Goal: Task Accomplishment & Management: Use online tool/utility

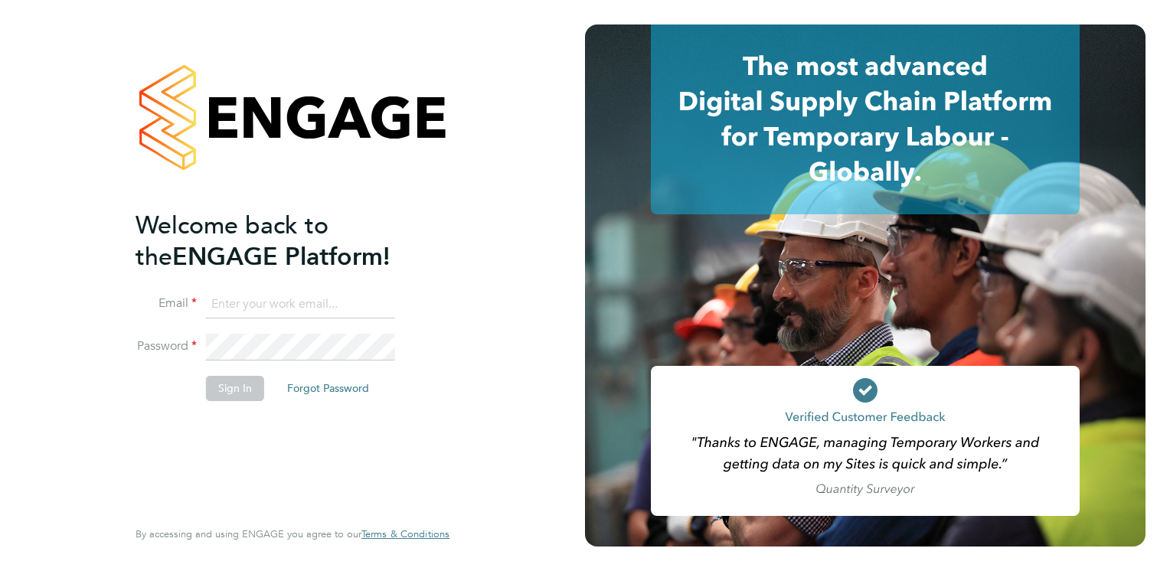
type input "christopher.anders@hmsworks.co.uk"
click at [241, 396] on button "Sign In" at bounding box center [235, 388] width 58 height 25
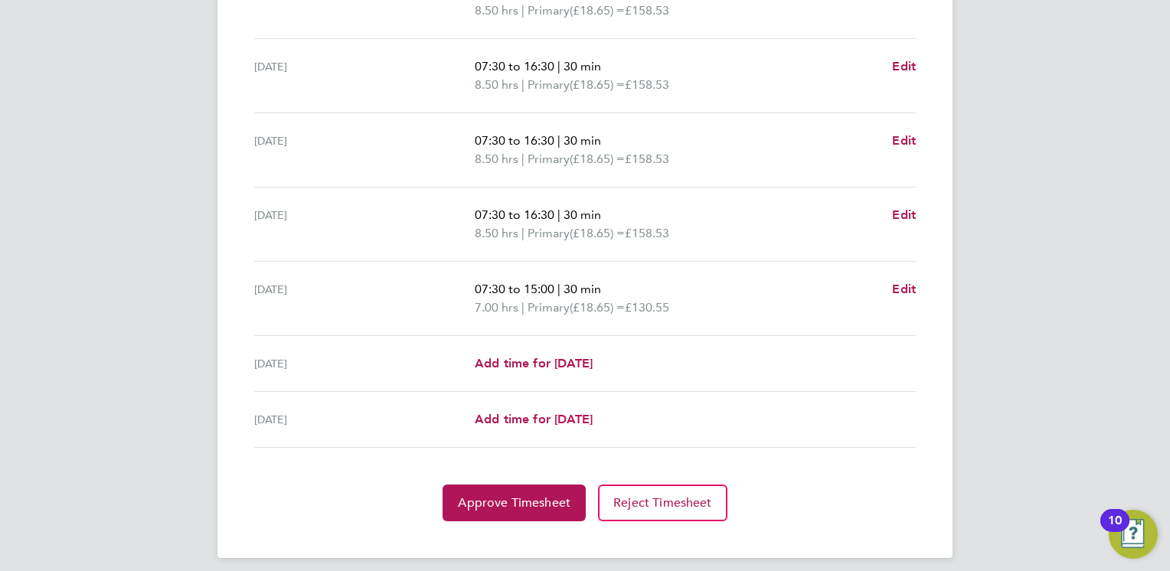
scroll to position [545, 0]
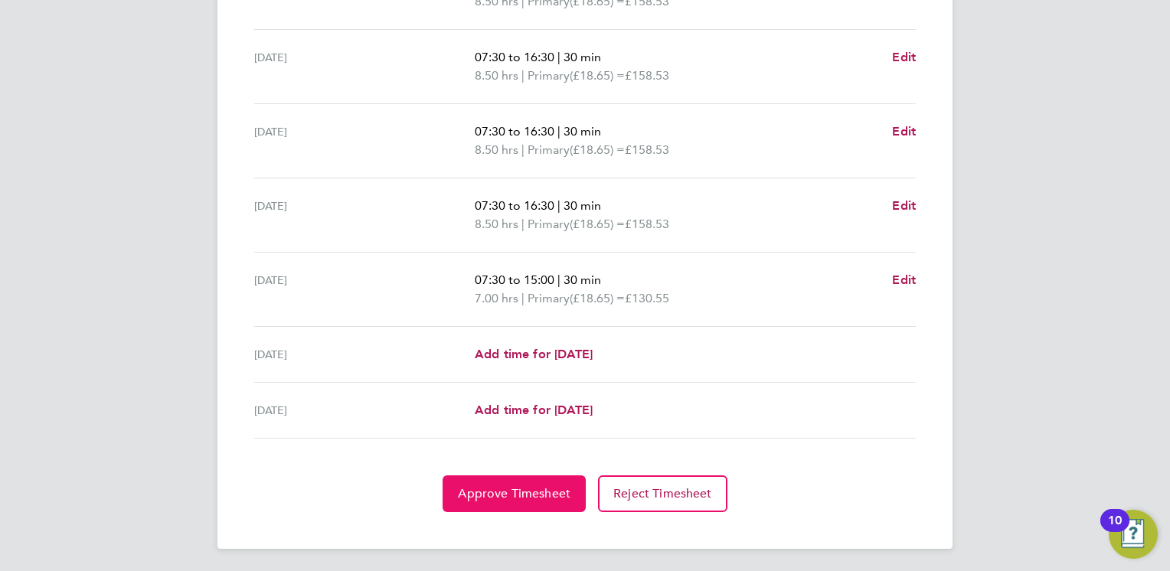
click at [483, 483] on button "Approve Timesheet" at bounding box center [514, 494] width 143 height 37
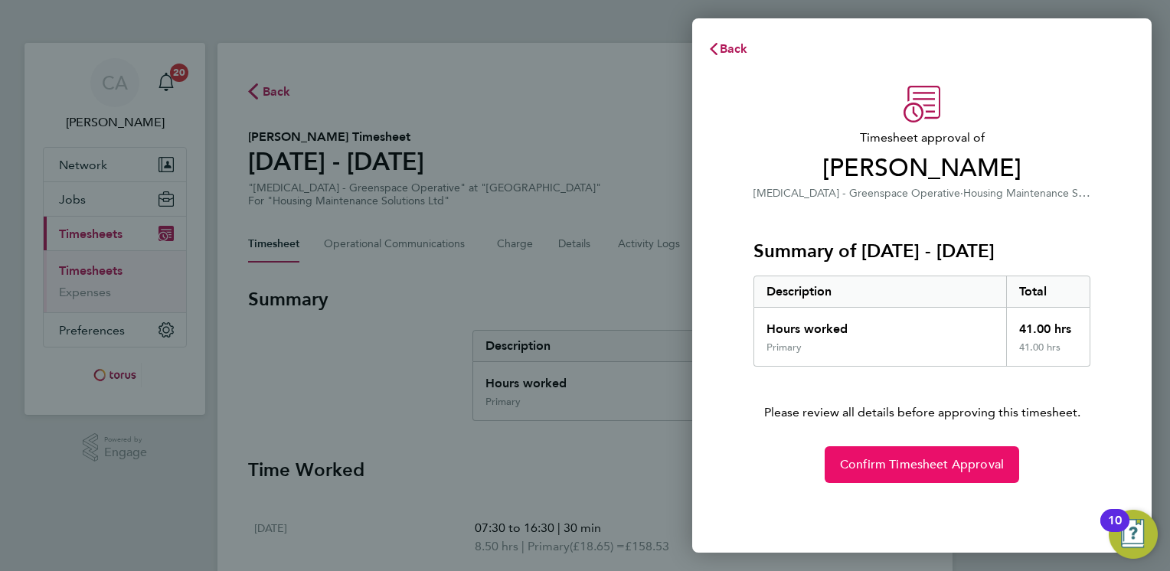
click at [935, 467] on span "Confirm Timesheet Approval" at bounding box center [922, 464] width 164 height 15
